Goal: Task Accomplishment & Management: Manage account settings

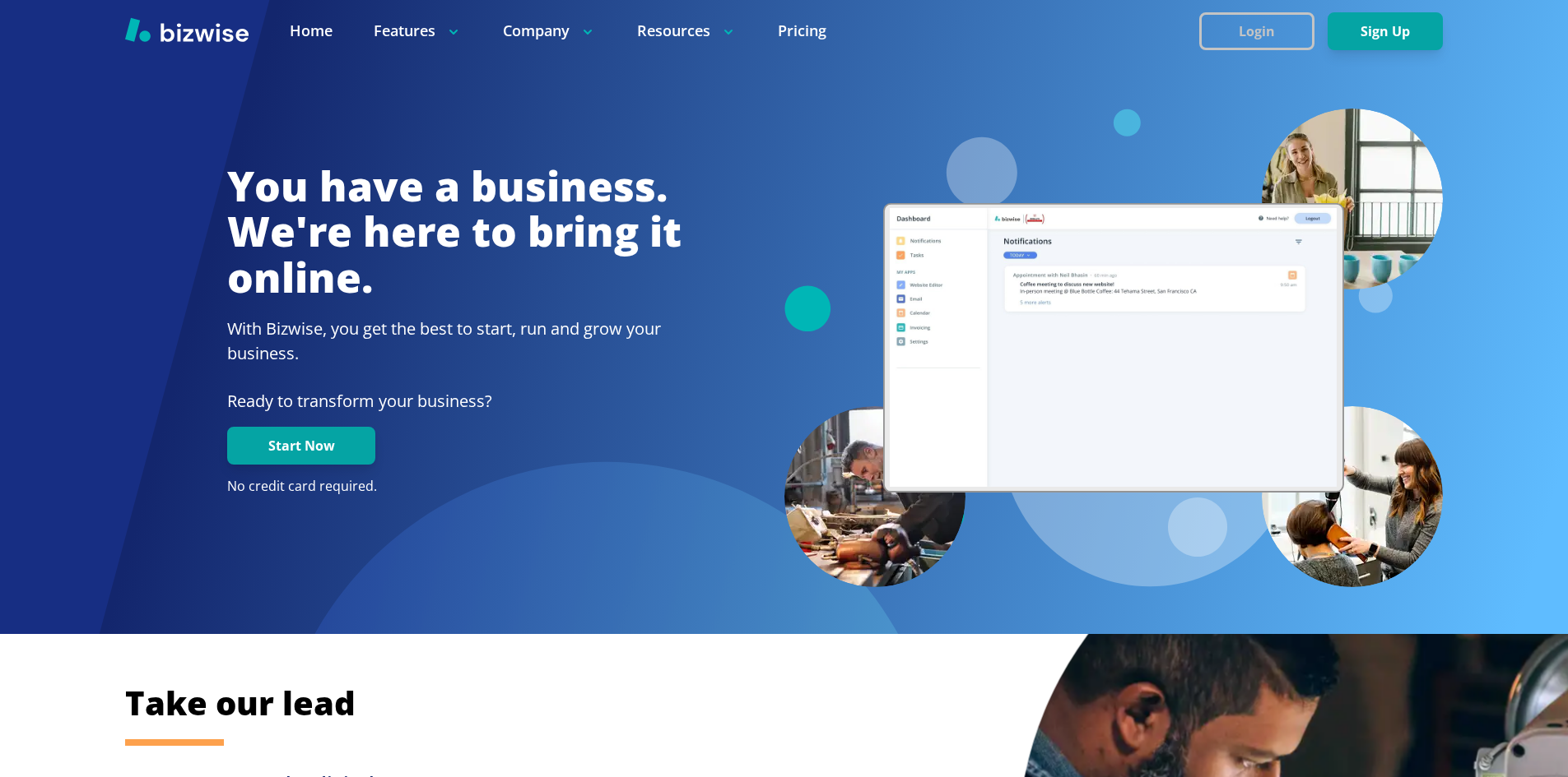
click at [1271, 33] on button "Login" at bounding box center [1257, 31] width 115 height 38
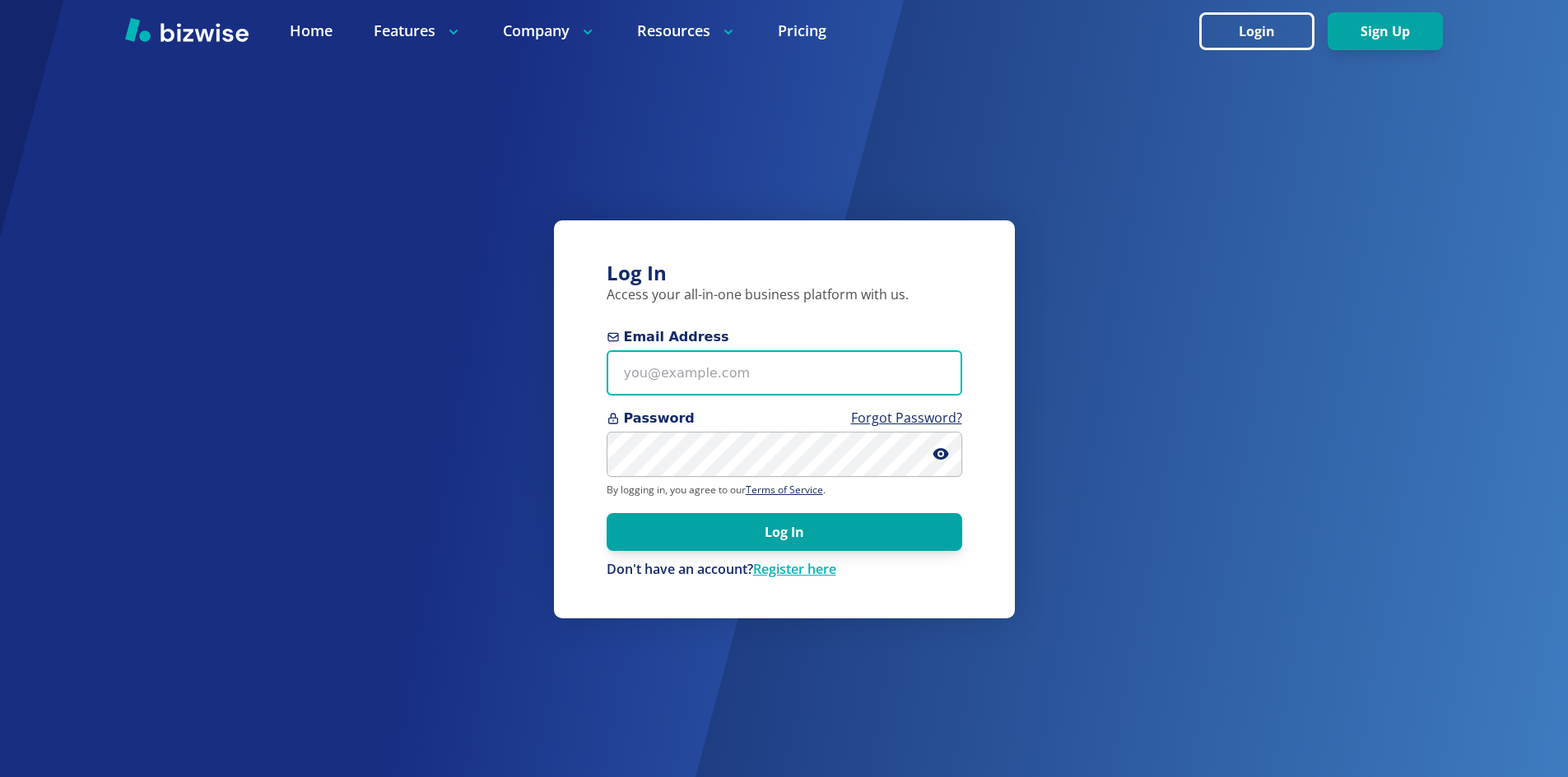
click at [663, 372] on input "Email Address" at bounding box center [784, 373] width 356 height 46
click at [626, 375] on input "Email Address" at bounding box center [784, 373] width 356 height 46
type input "[PERSON_NAME][EMAIL_ADDRESS][DOMAIN_NAME]"
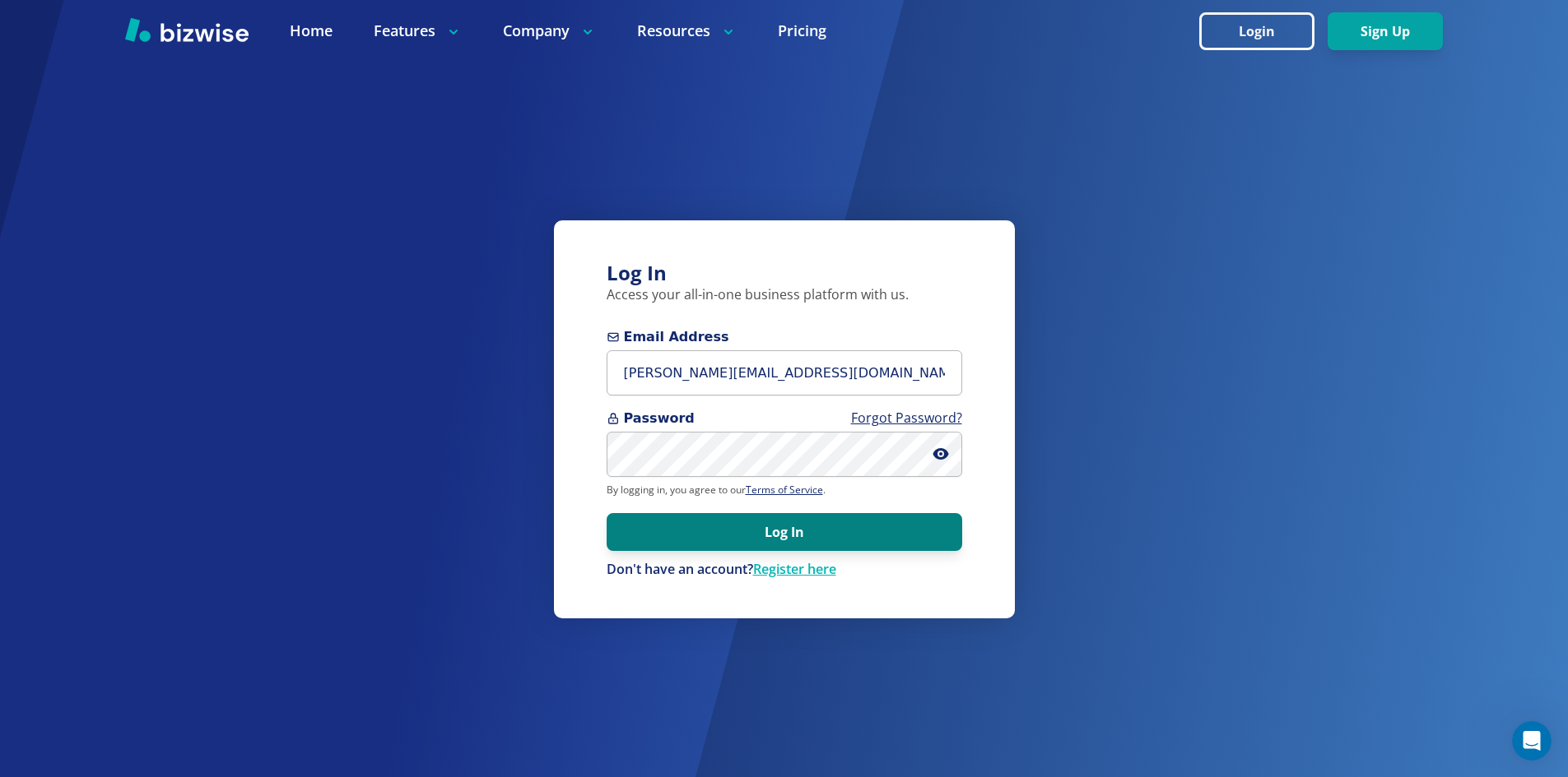
click at [804, 533] on button "Log In" at bounding box center [784, 532] width 356 height 38
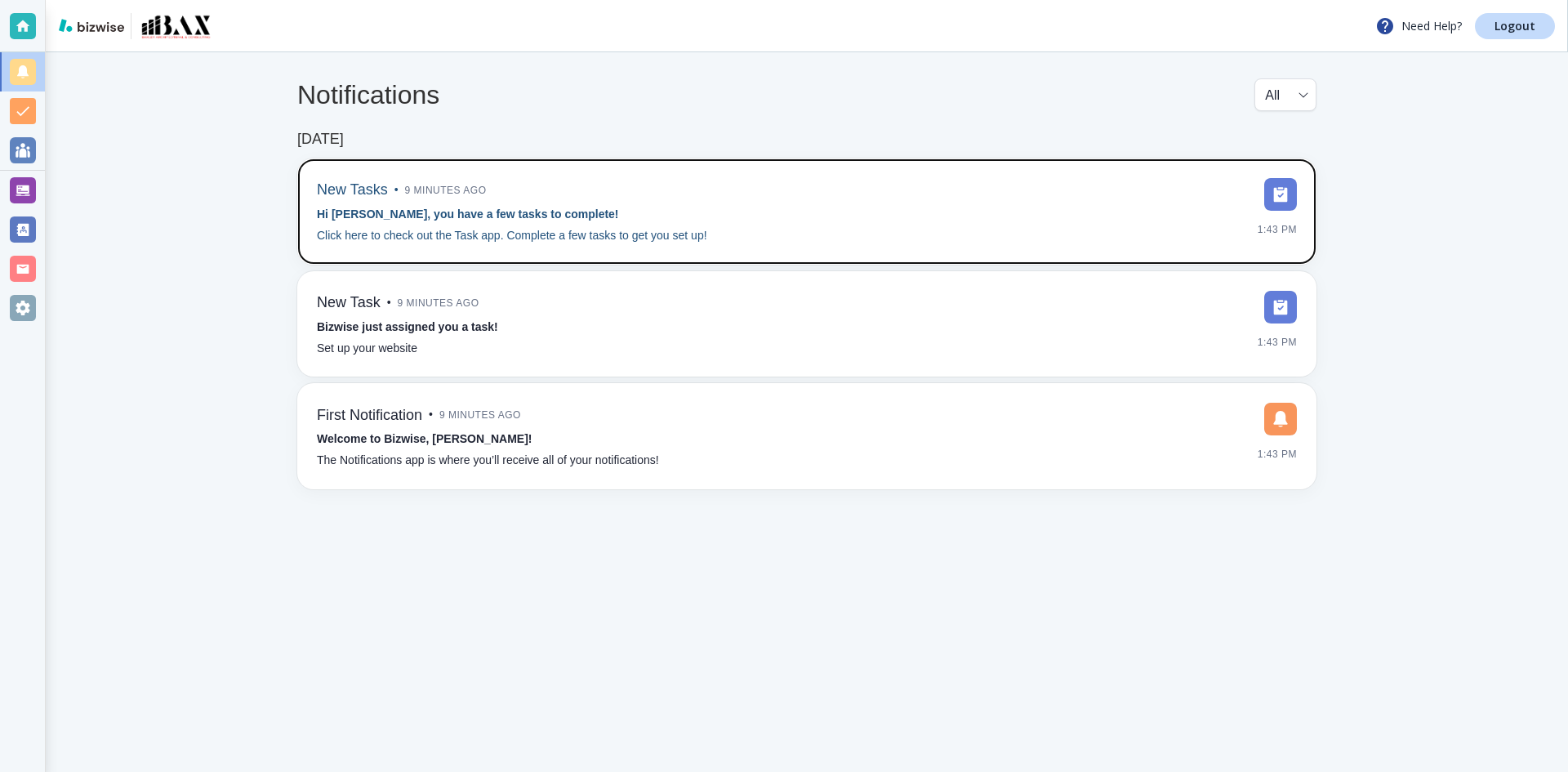
click at [1277, 194] on img at bounding box center [1280, 194] width 32 height 32
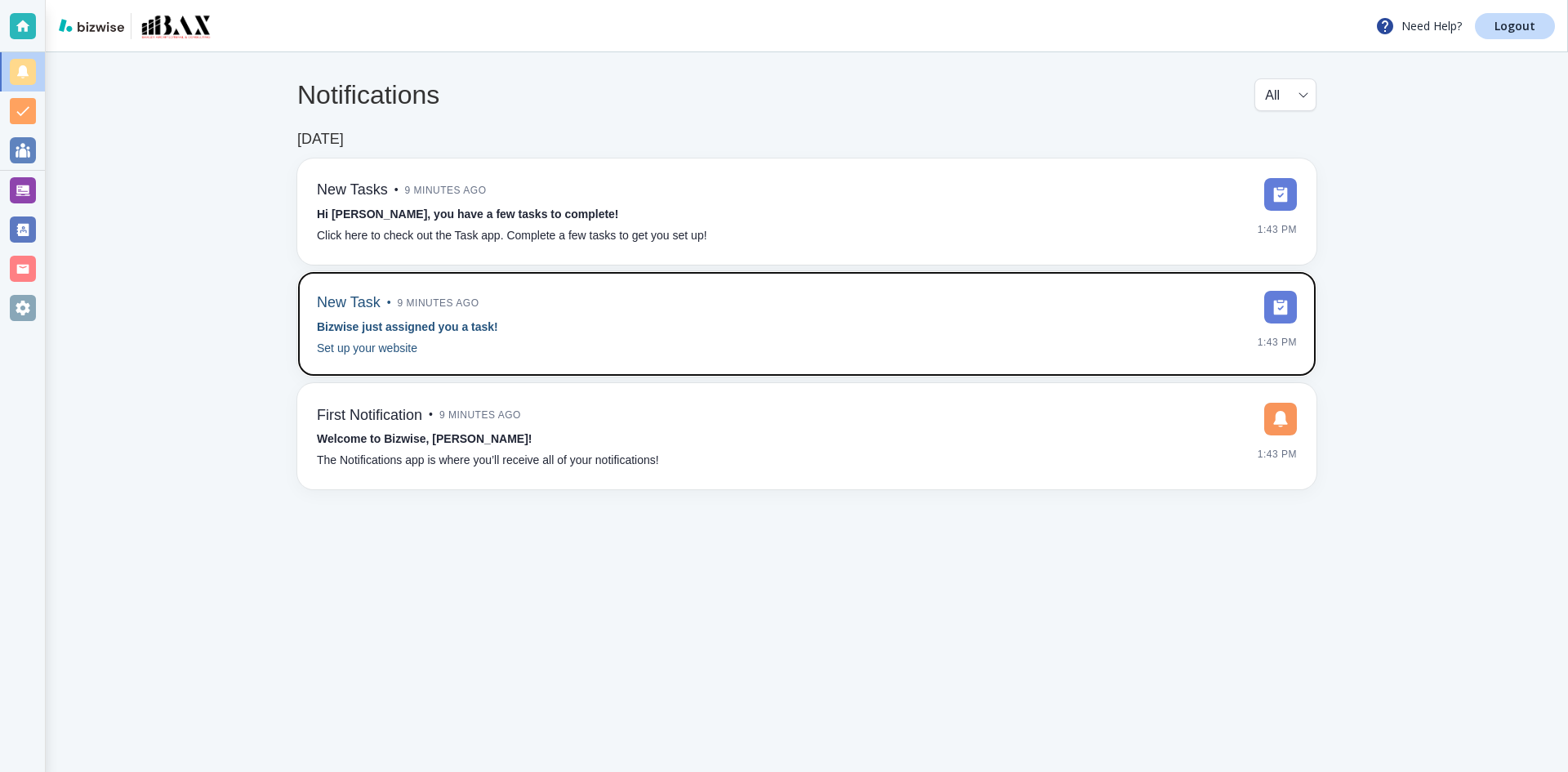
click at [1279, 308] on img at bounding box center [1280, 307] width 32 height 32
